Goal: Task Accomplishment & Management: Use online tool/utility

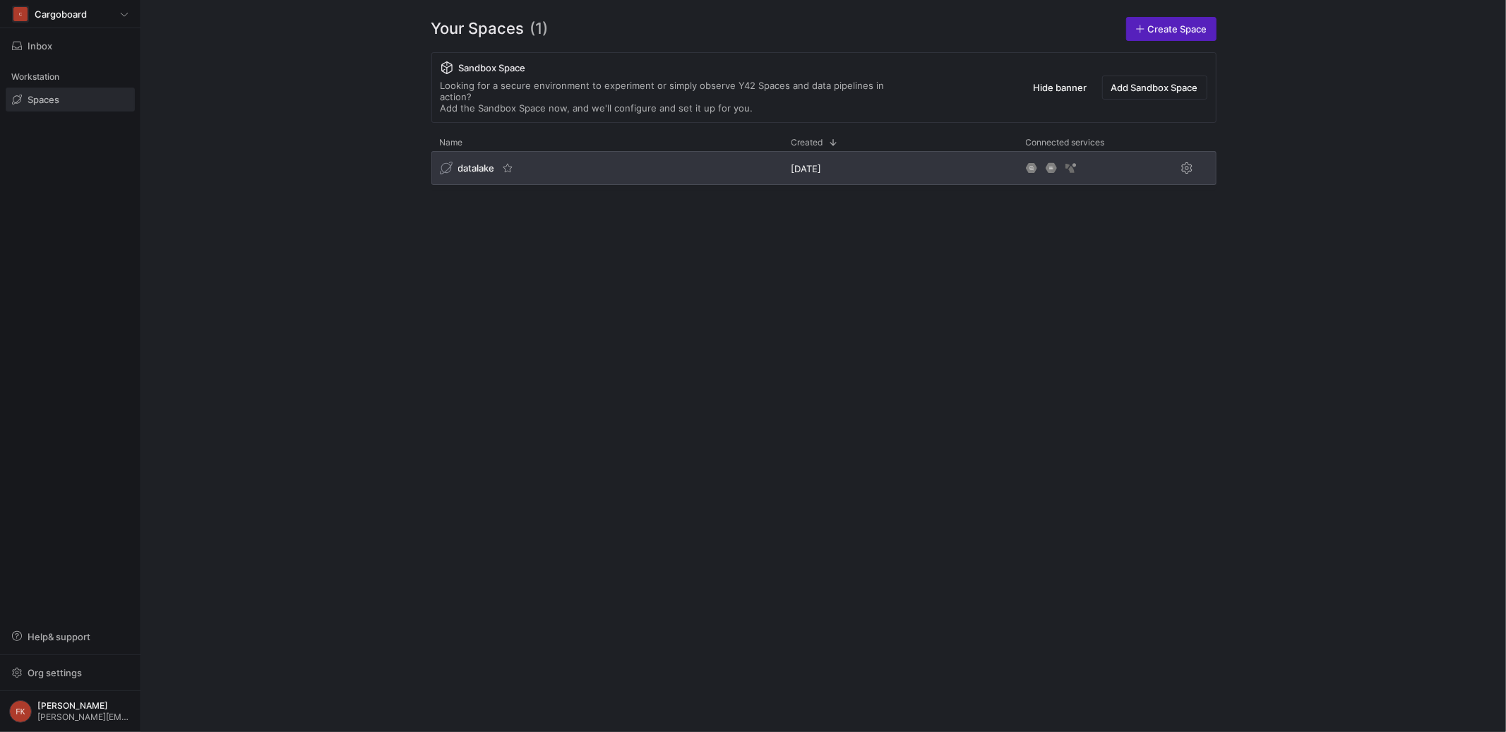
click at [478, 162] on span "datalake" at bounding box center [476, 167] width 37 height 11
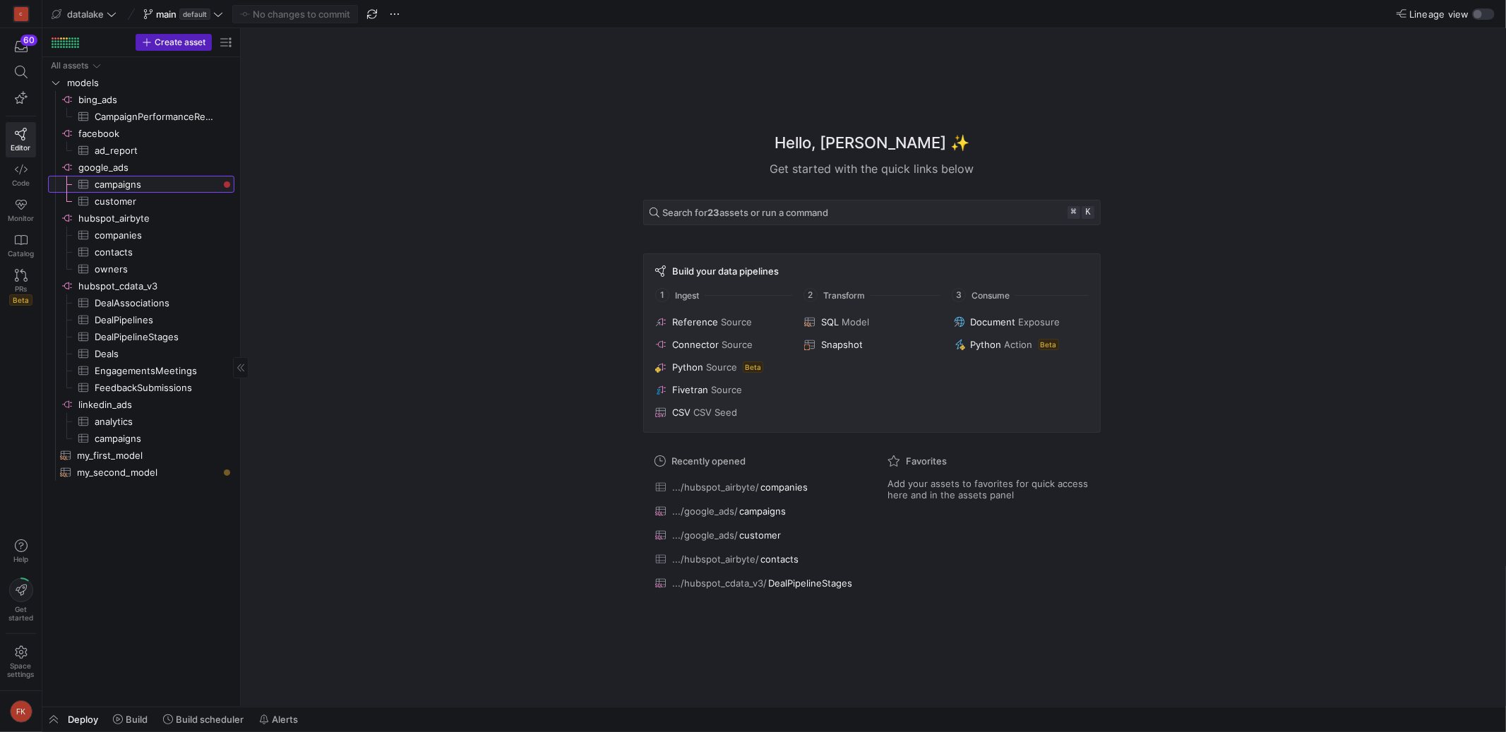
click at [178, 181] on span "campaigns​​​​​​​​​" at bounding box center [157, 184] width 124 height 16
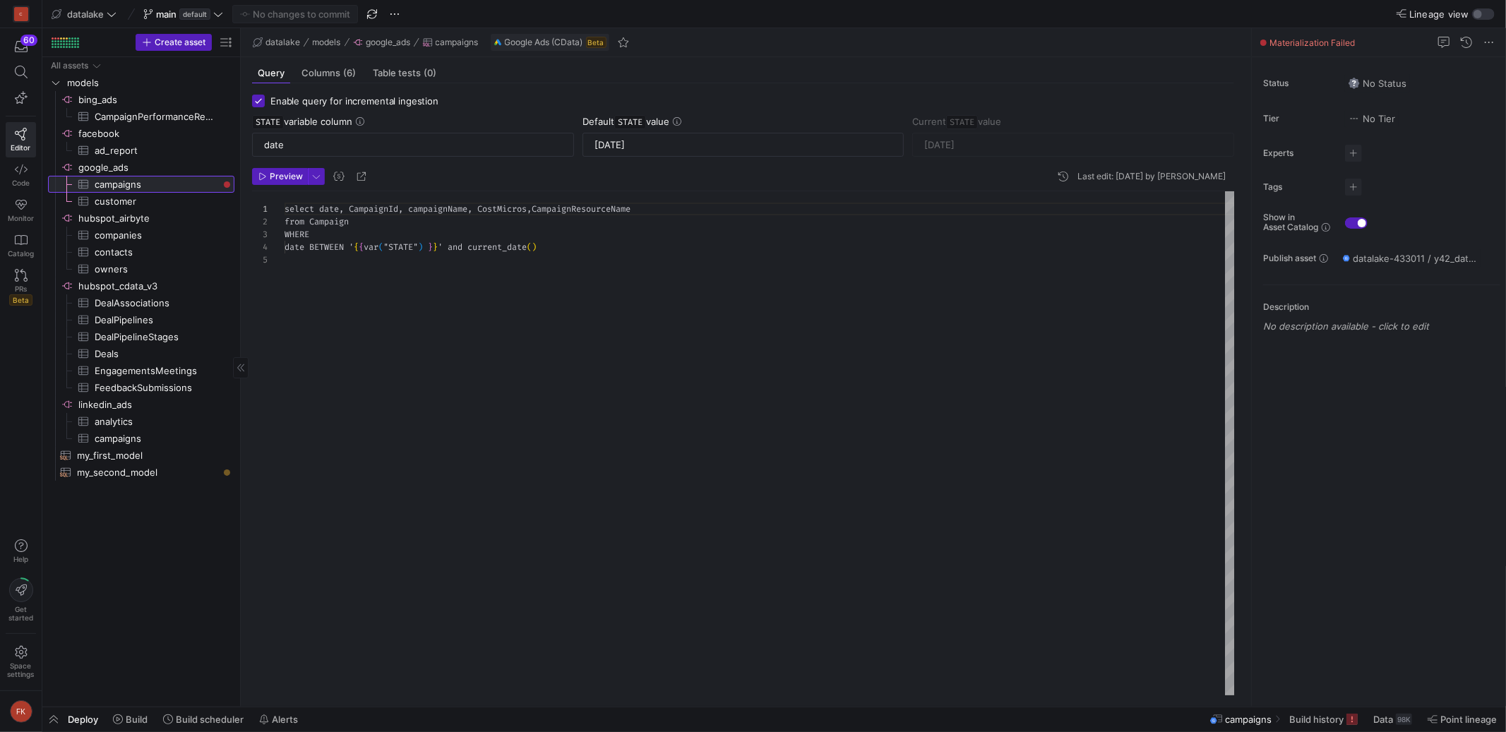
scroll to position [51, 0]
click at [127, 716] on span "Build" at bounding box center [137, 719] width 22 height 11
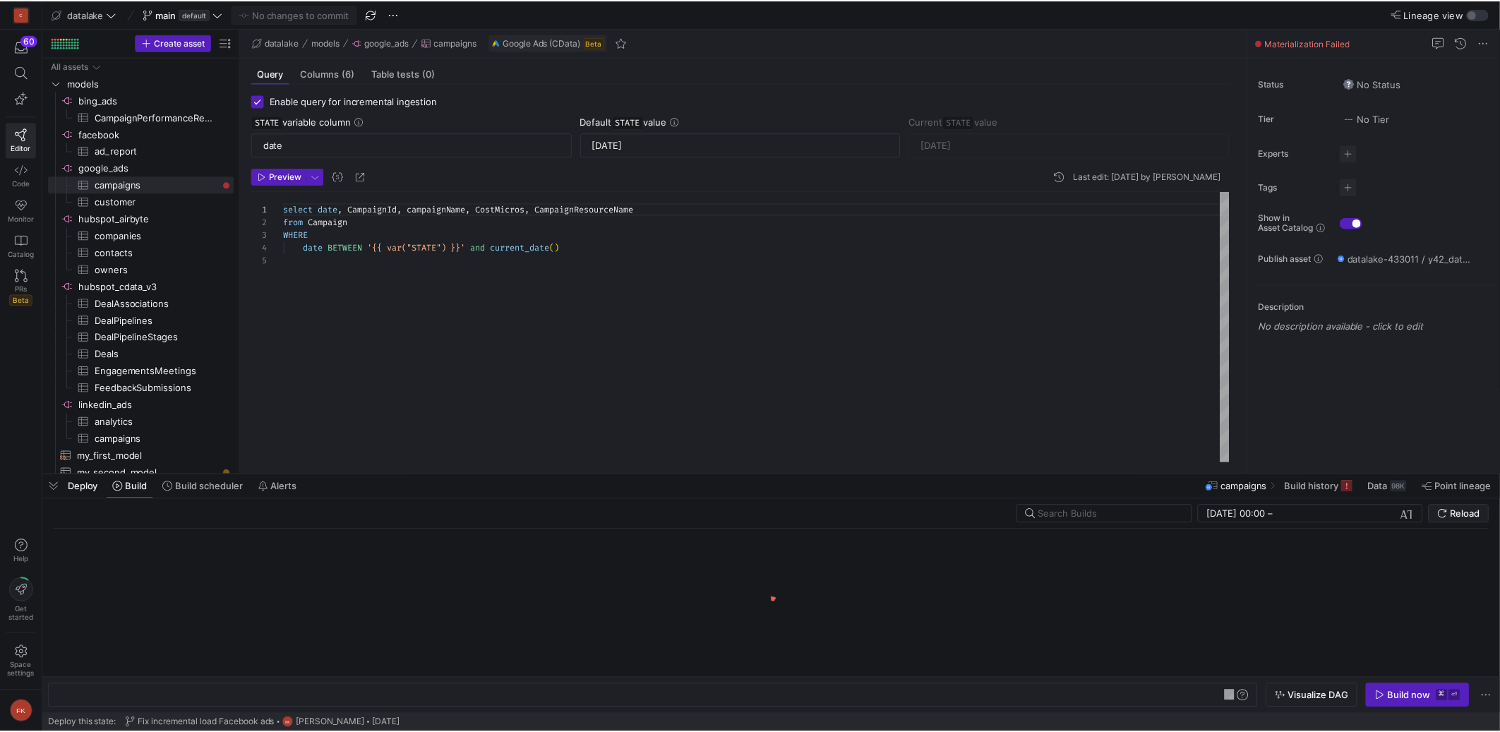
scroll to position [0, 198]
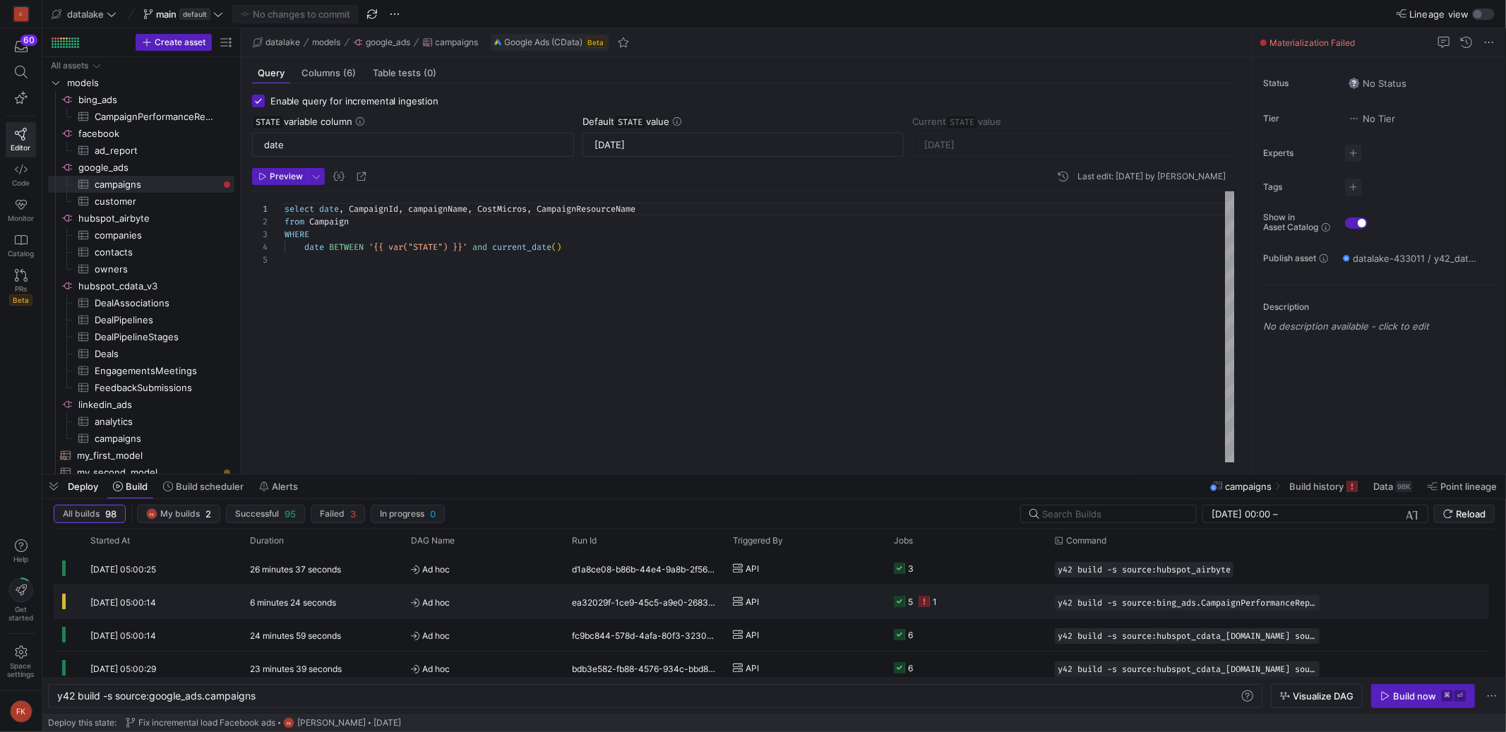
click at [460, 609] on span "Ad hoc" at bounding box center [483, 602] width 144 height 33
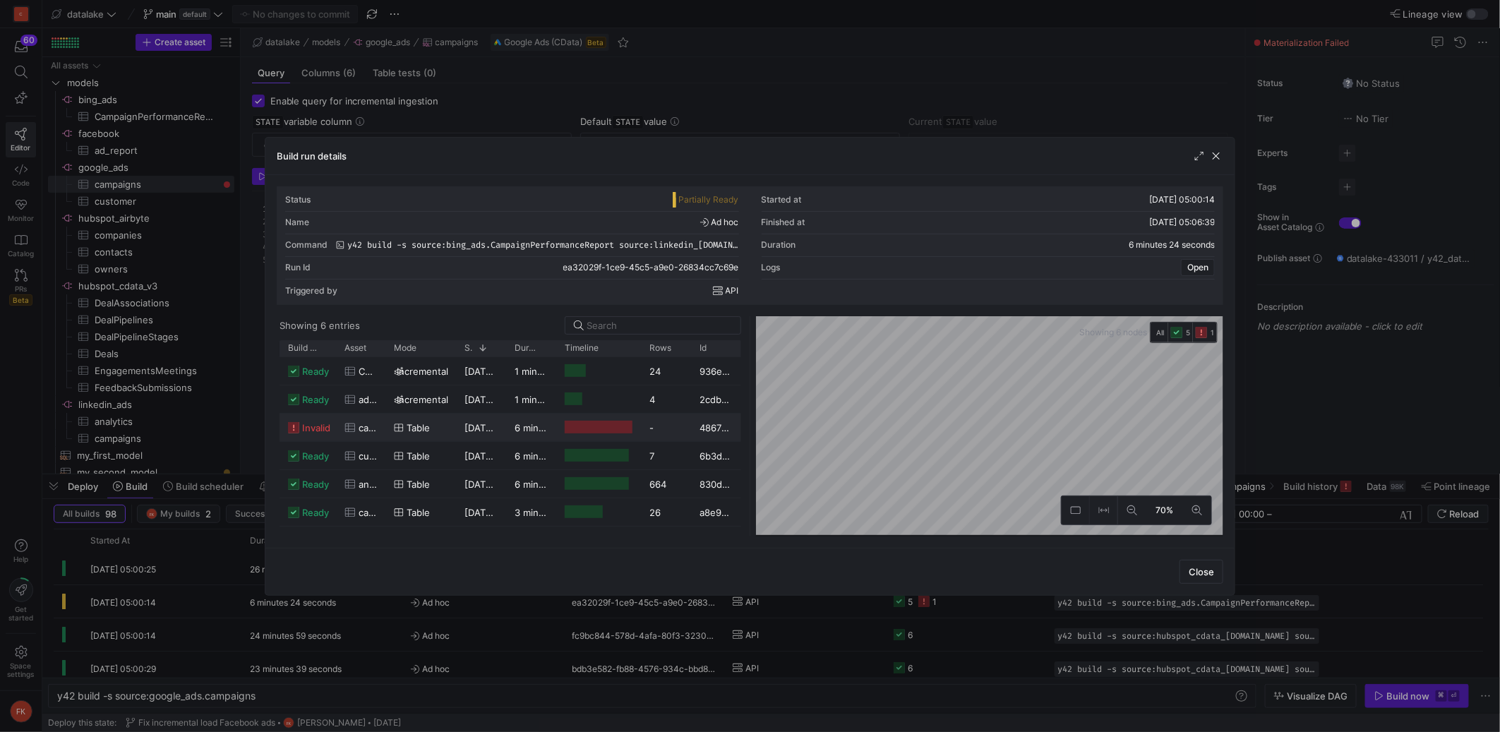
click at [570, 427] on div at bounding box center [599, 427] width 68 height 13
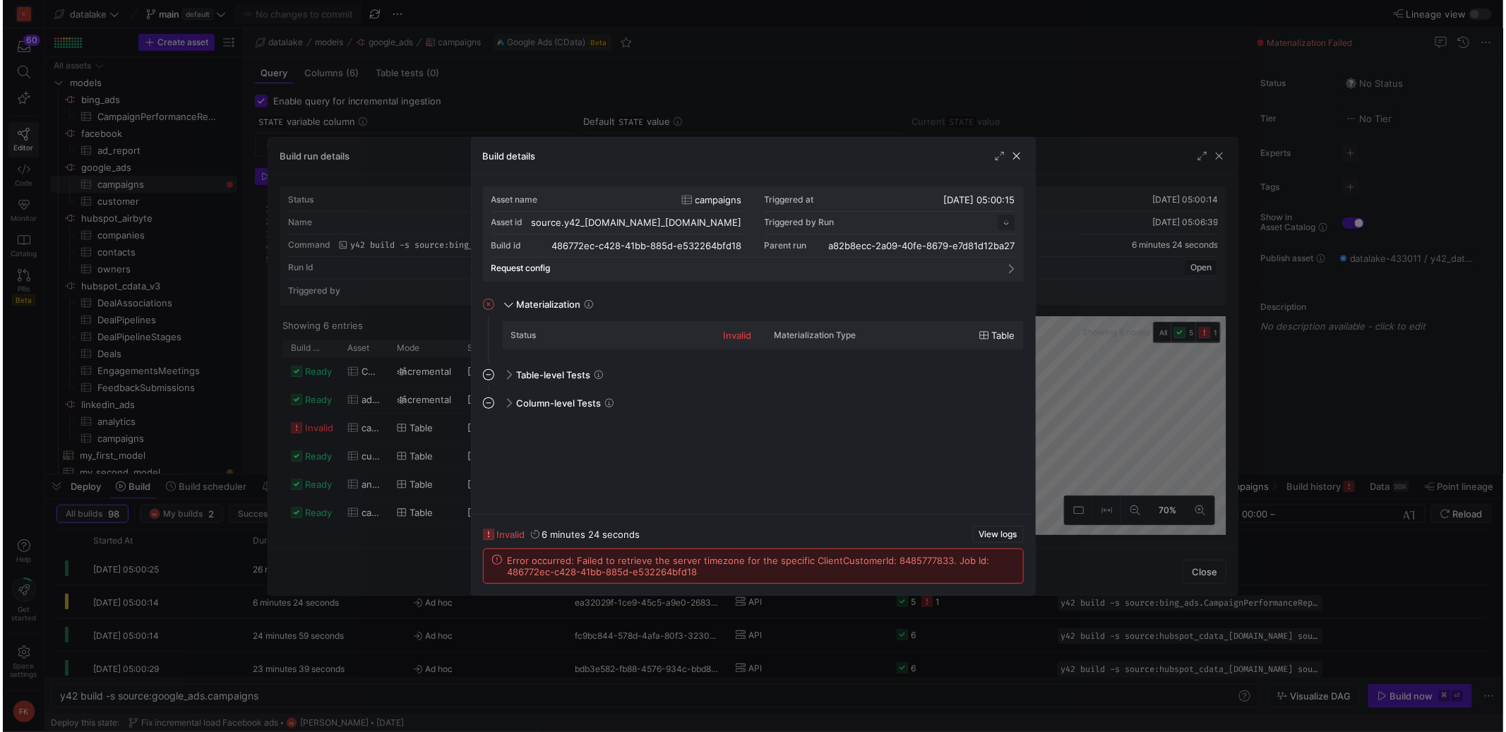
scroll to position [127, 0]
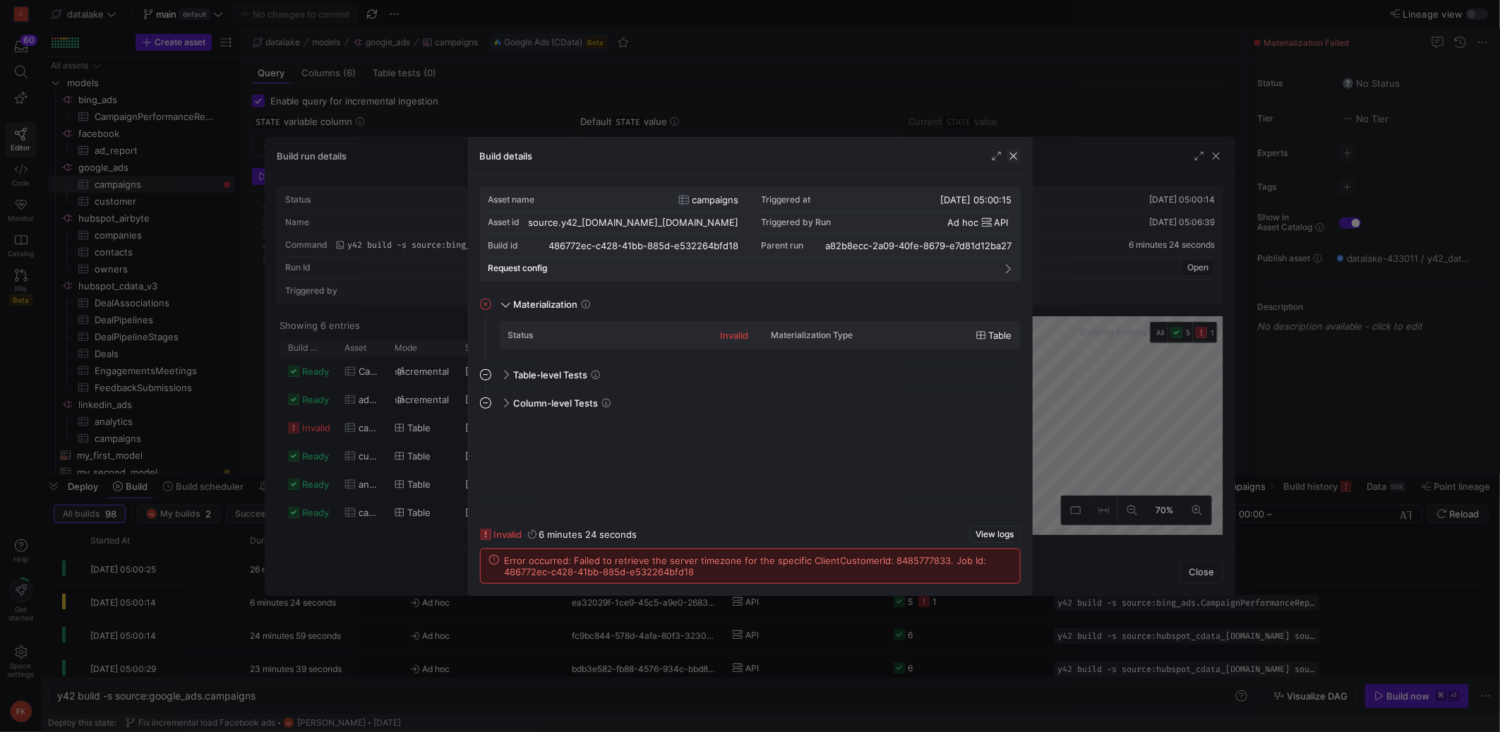
click at [1012, 160] on span "button" at bounding box center [1014, 156] width 14 height 14
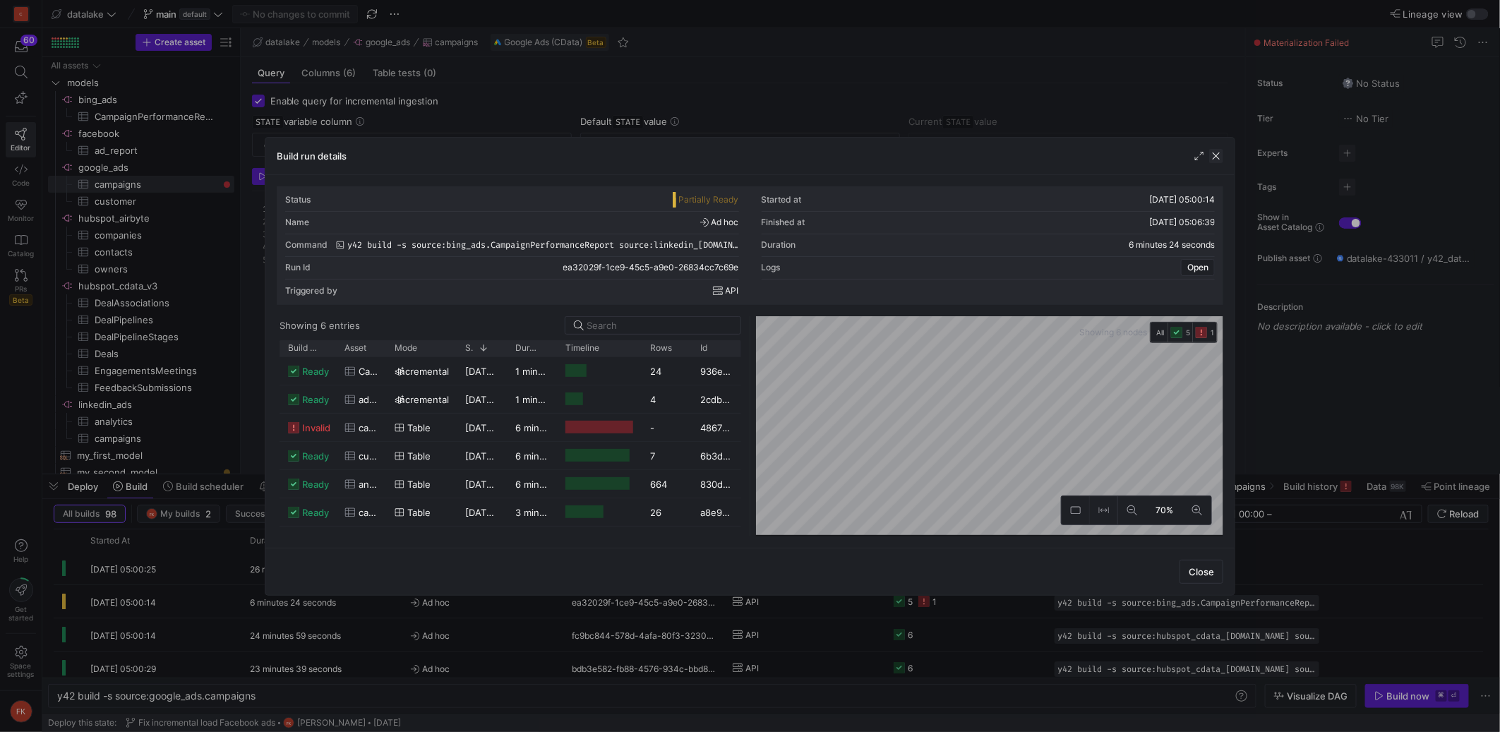
click at [1215, 152] on span "button" at bounding box center [1216, 156] width 14 height 14
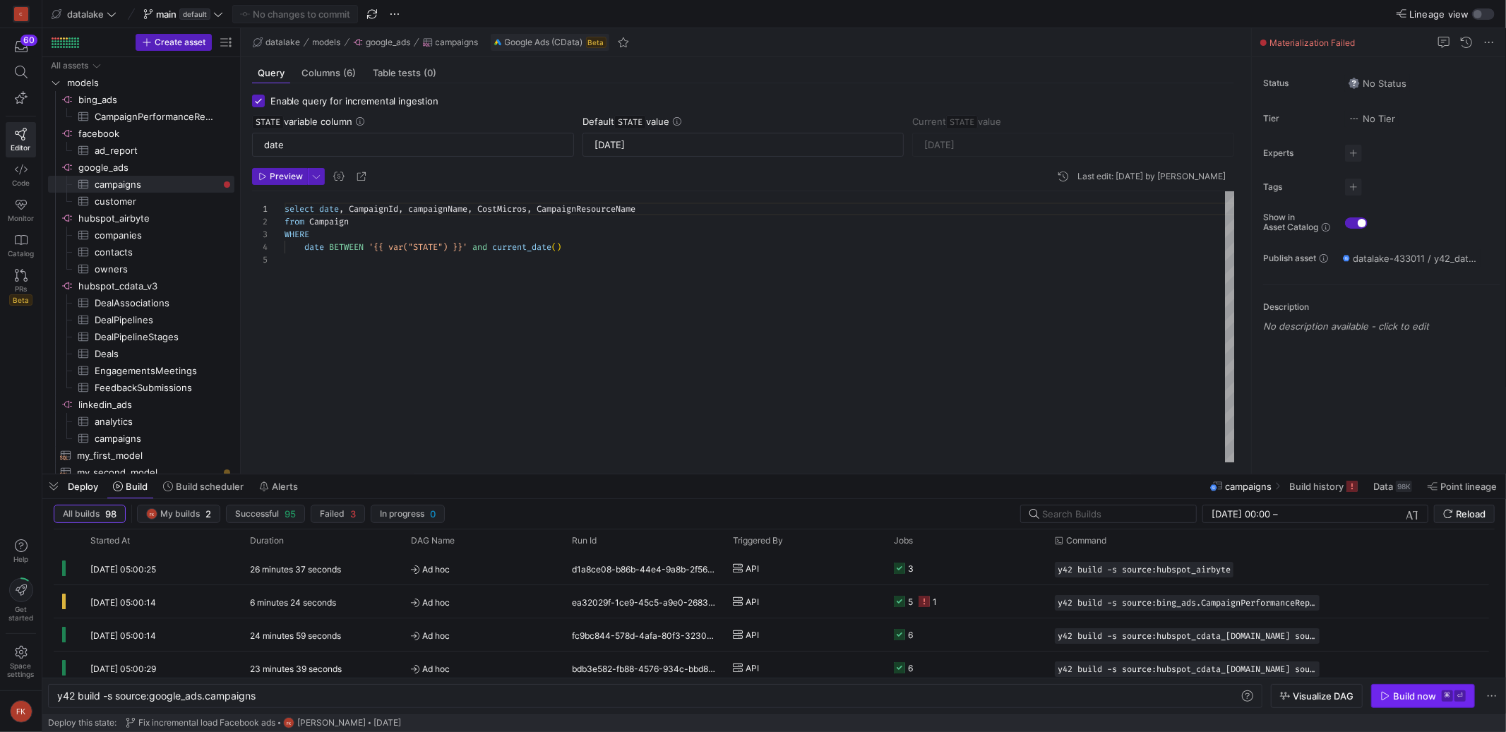
click at [1388, 697] on icon "button" at bounding box center [1385, 696] width 8 height 8
type input "[DATE]"
